Goal: Book appointment/travel/reservation

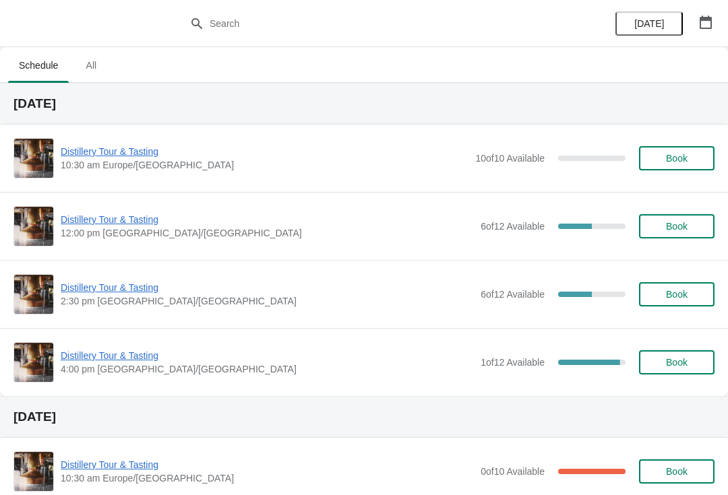
click at [150, 356] on span "Distillery Tour & Tasting" at bounding box center [267, 355] width 413 height 13
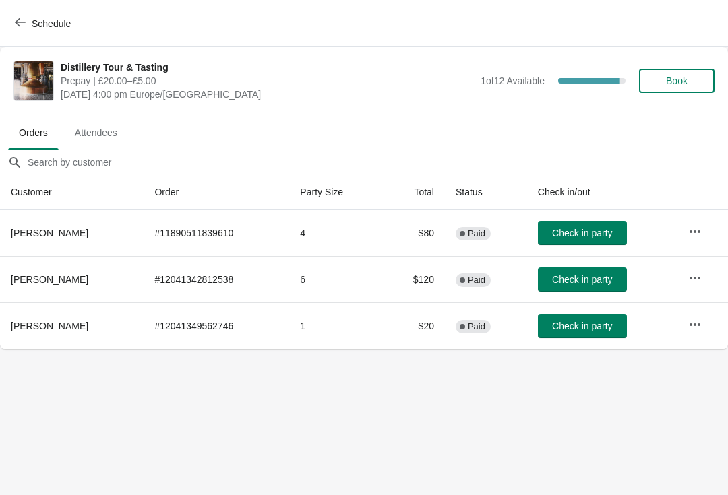
click at [667, 75] on span "Book" at bounding box center [677, 80] width 22 height 11
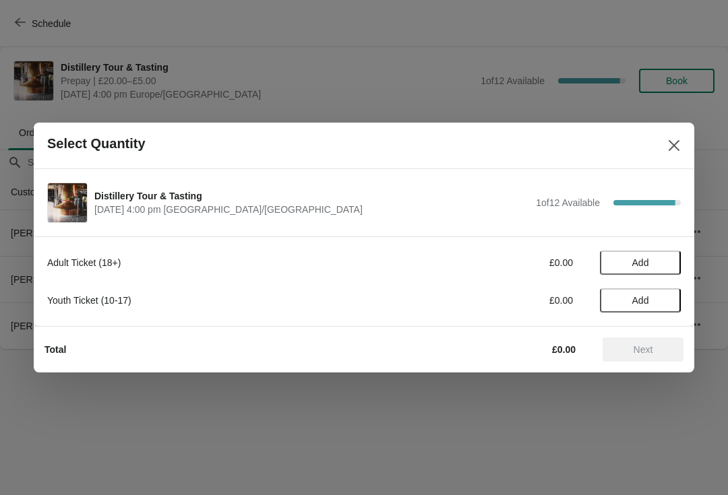
click at [662, 260] on span "Add" at bounding box center [640, 263] width 57 height 11
click at [669, 261] on icon at bounding box center [664, 263] width 14 height 14
click at [645, 361] on button "Next" at bounding box center [643, 350] width 81 height 24
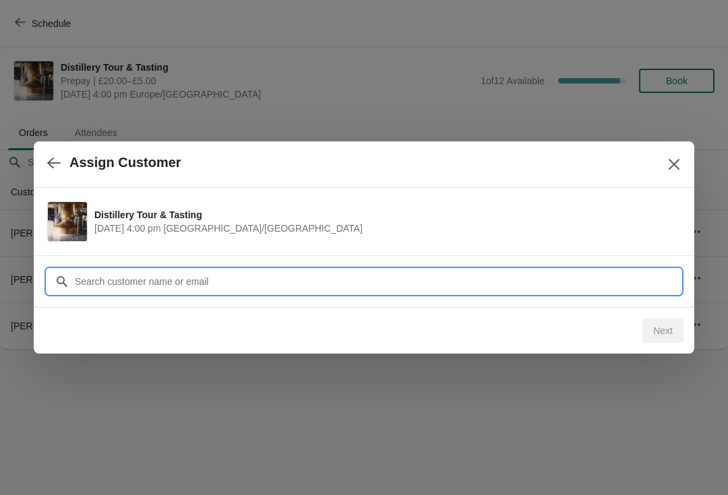
click at [245, 280] on input "Customer" at bounding box center [377, 282] width 607 height 24
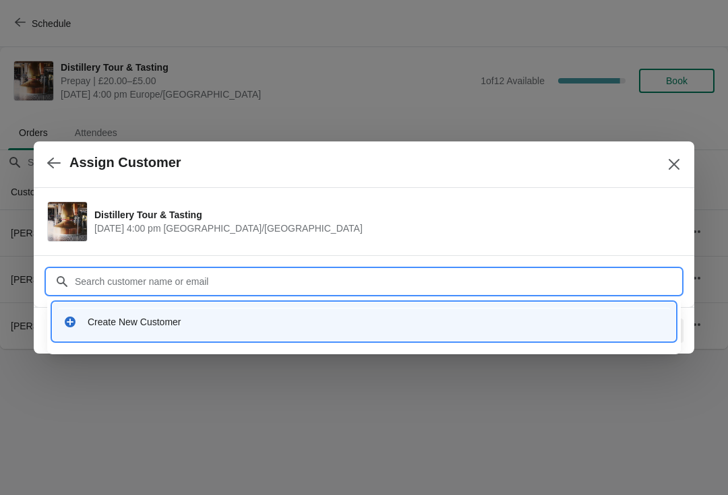
click at [81, 315] on div "Create New Customer" at bounding box center [363, 321] width 601 height 13
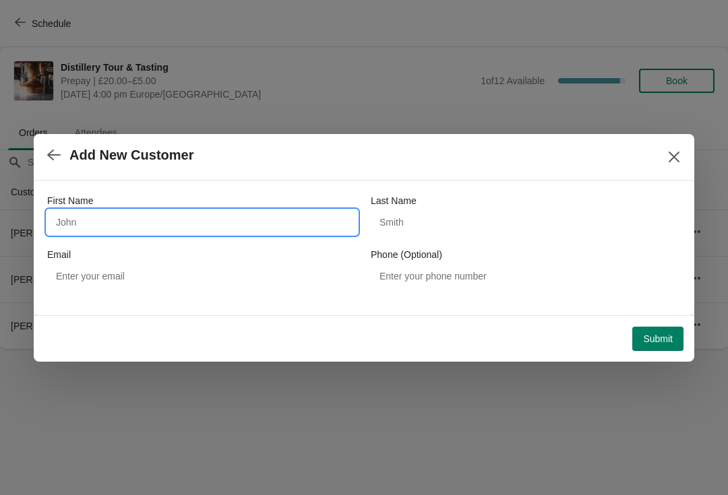
click at [129, 227] on input "First Name" at bounding box center [202, 222] width 310 height 24
click at [184, 210] on input "First Name" at bounding box center [202, 222] width 310 height 24
click at [211, 227] on input "First Name" at bounding box center [202, 222] width 310 height 24
type input "[PERSON_NAME]"
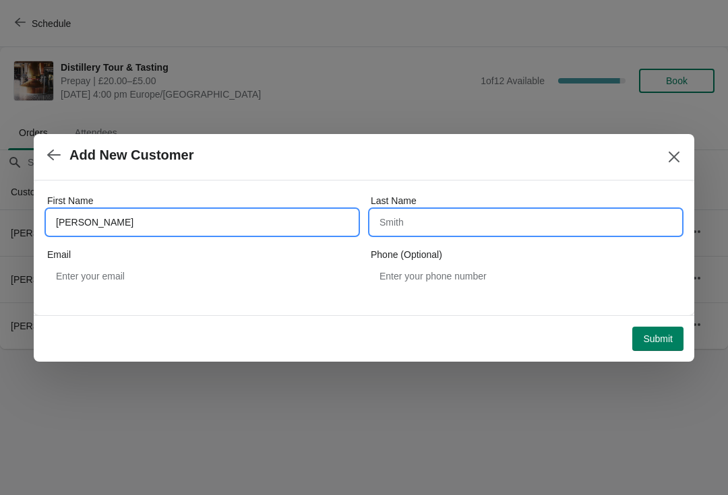
click at [439, 234] on input "Last Name" at bounding box center [526, 222] width 310 height 24
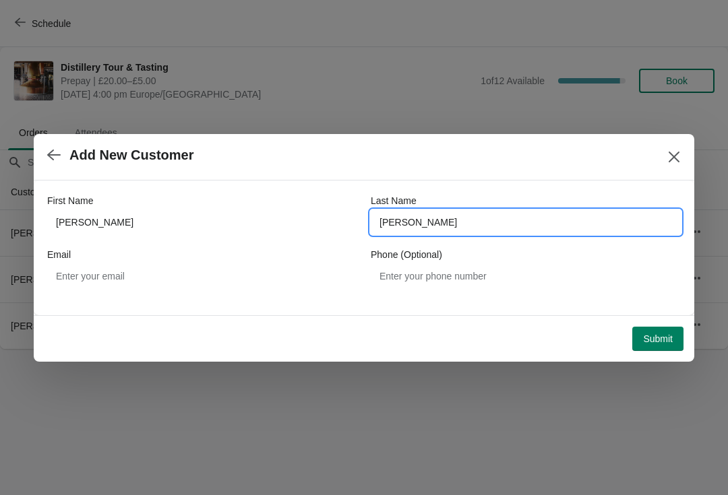
type input "[PERSON_NAME]"
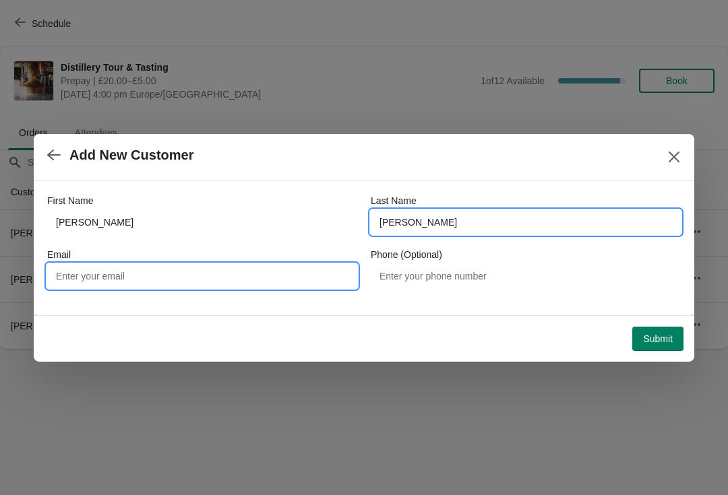
click at [112, 286] on input "Email" at bounding box center [202, 276] width 310 height 24
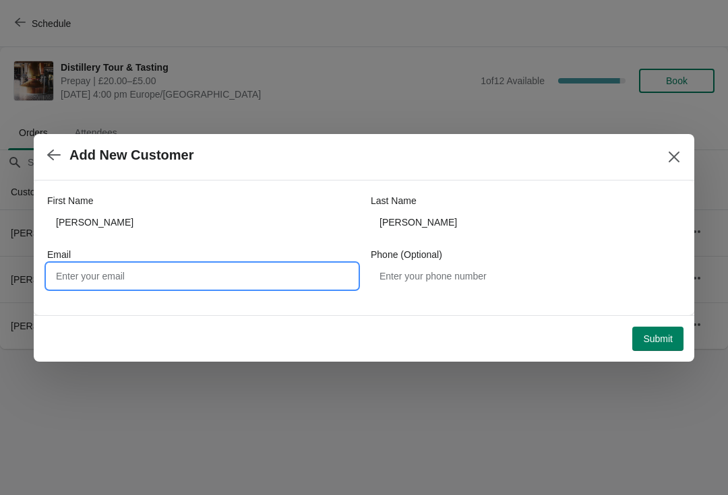
click at [121, 268] on input "Email" at bounding box center [202, 276] width 310 height 24
type input "[PERSON_NAME][EMAIL_ADDRESS][DOMAIN_NAME]"
click at [651, 342] on span "Submit" at bounding box center [658, 339] width 30 height 11
